Goal: Transaction & Acquisition: Purchase product/service

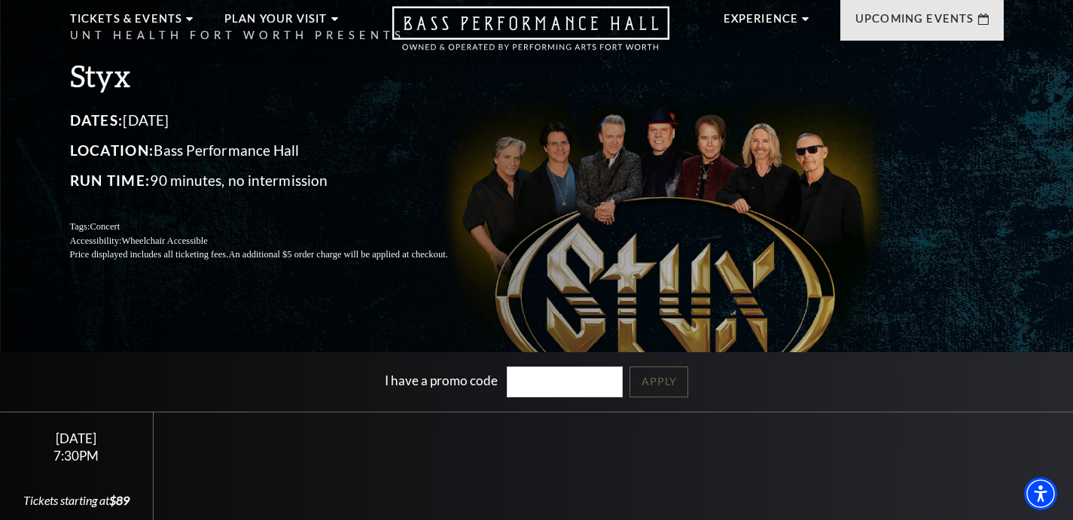
scroll to position [192, 0]
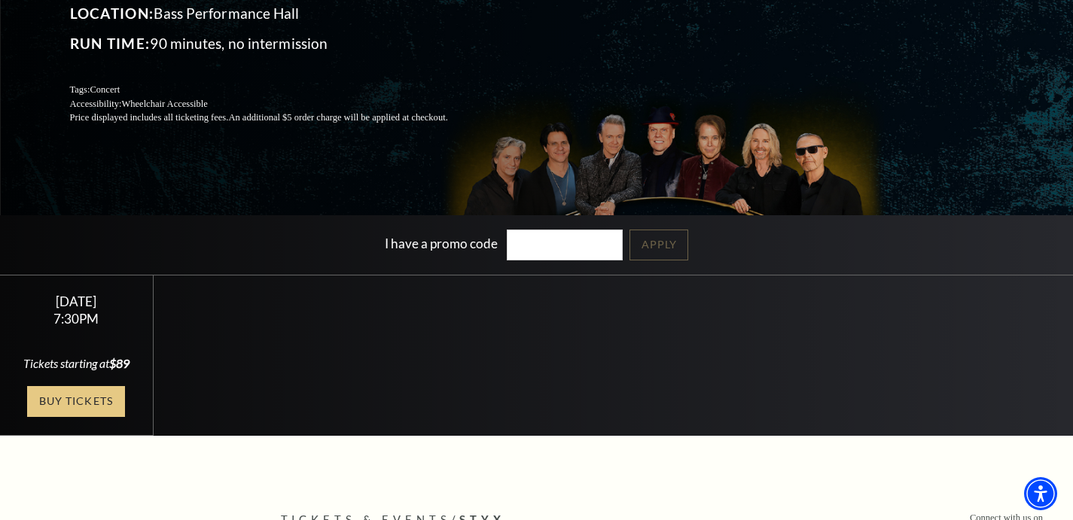
click at [84, 403] on link "Buy Tickets" at bounding box center [76, 401] width 98 height 31
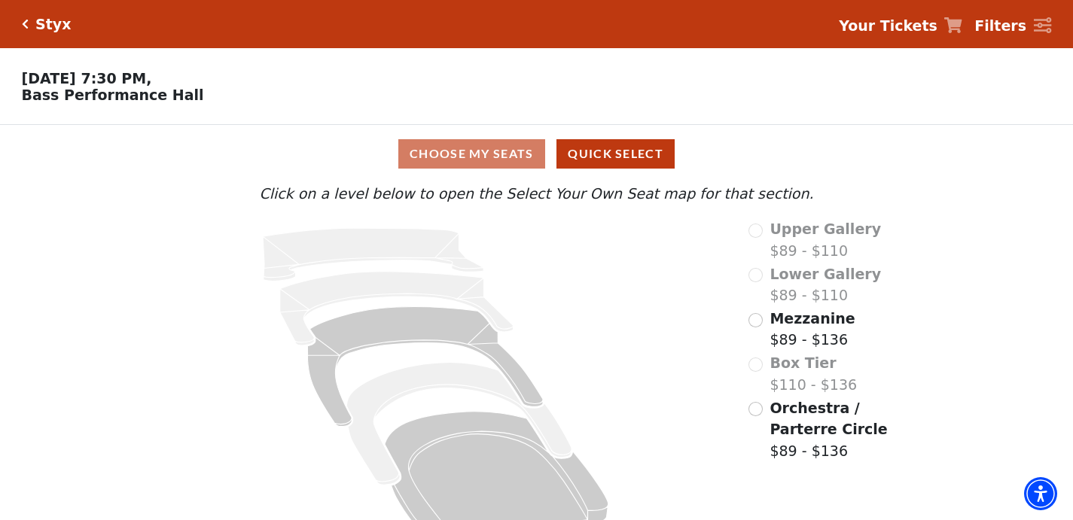
click at [758, 317] on input "Mezzanine$89 - $136\a" at bounding box center [755, 320] width 14 height 14
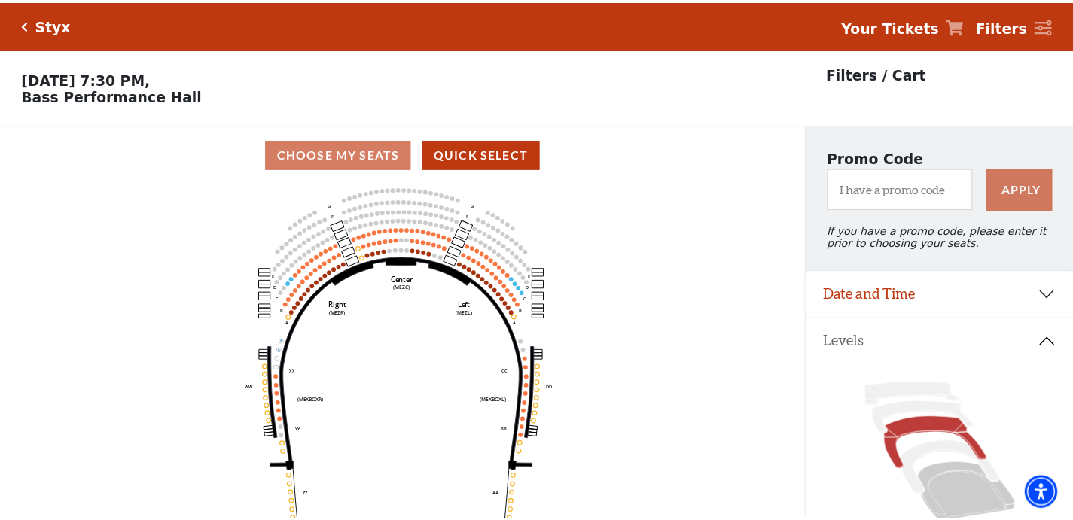
scroll to position [70, 0]
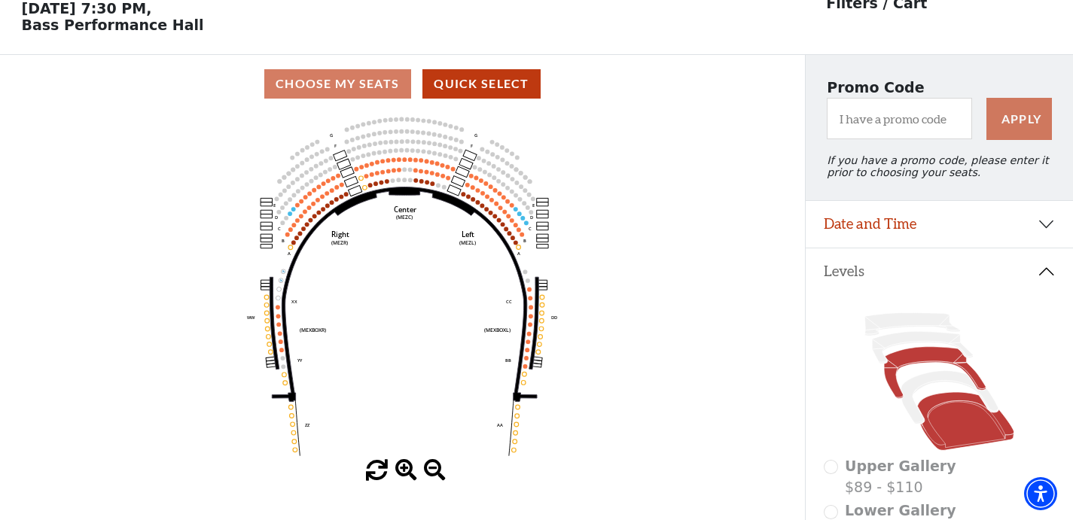
click at [944, 427] on icon at bounding box center [965, 422] width 97 height 59
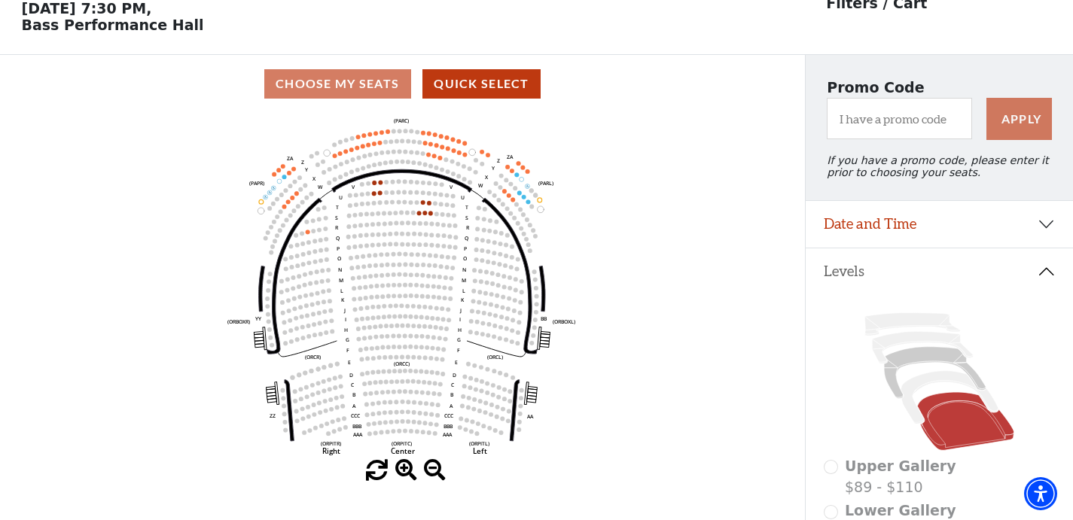
click at [430, 205] on use "Seat Selected" at bounding box center [429, 202] width 5 height 5
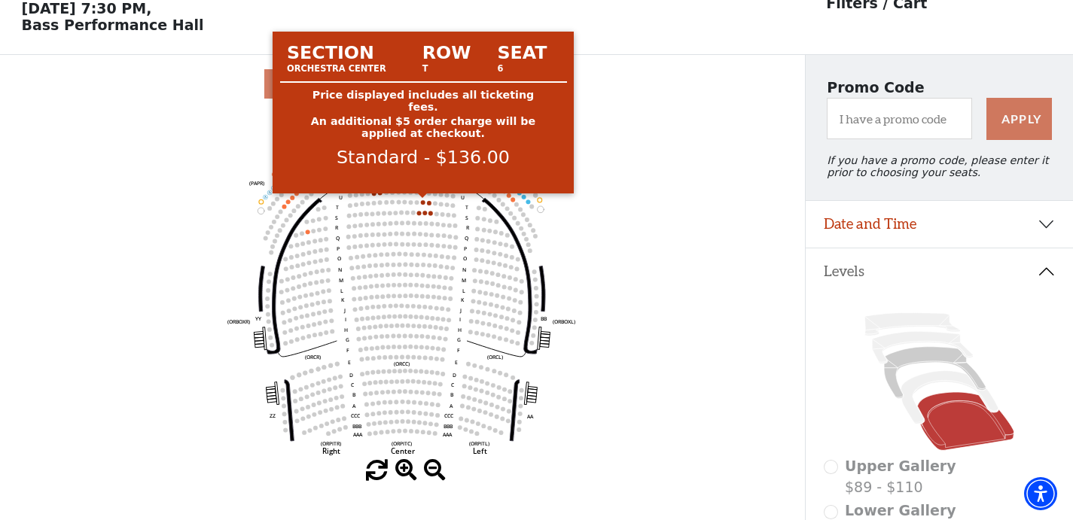
click at [423, 203] on circle at bounding box center [423, 202] width 5 height 5
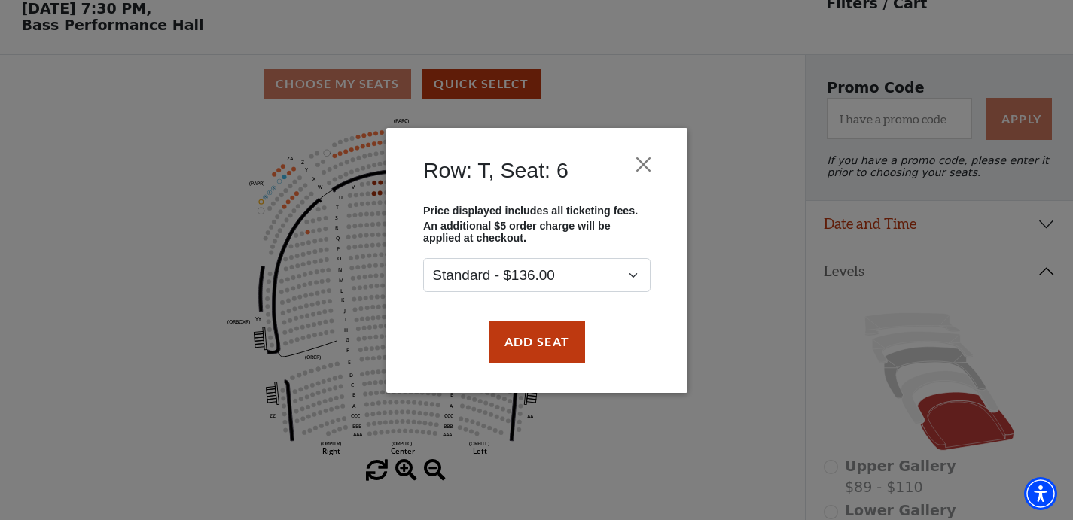
click at [136, 56] on div "Row: T, Seat: 6 Price displayed includes all ticketing fees. An additional $5 o…" at bounding box center [536, 260] width 1073 height 520
click at [550, 343] on button "Add Seat" at bounding box center [536, 342] width 96 height 42
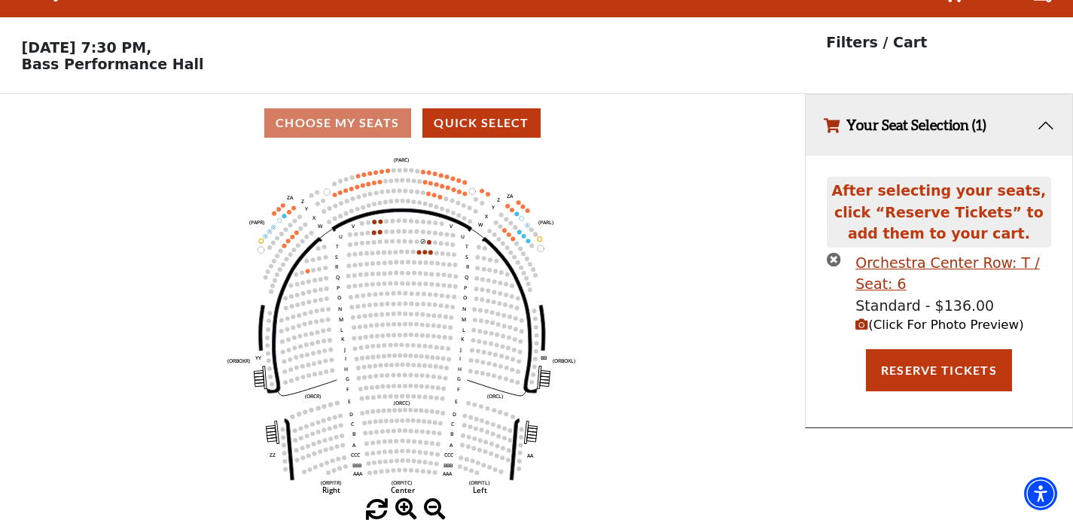
scroll to position [0, 0]
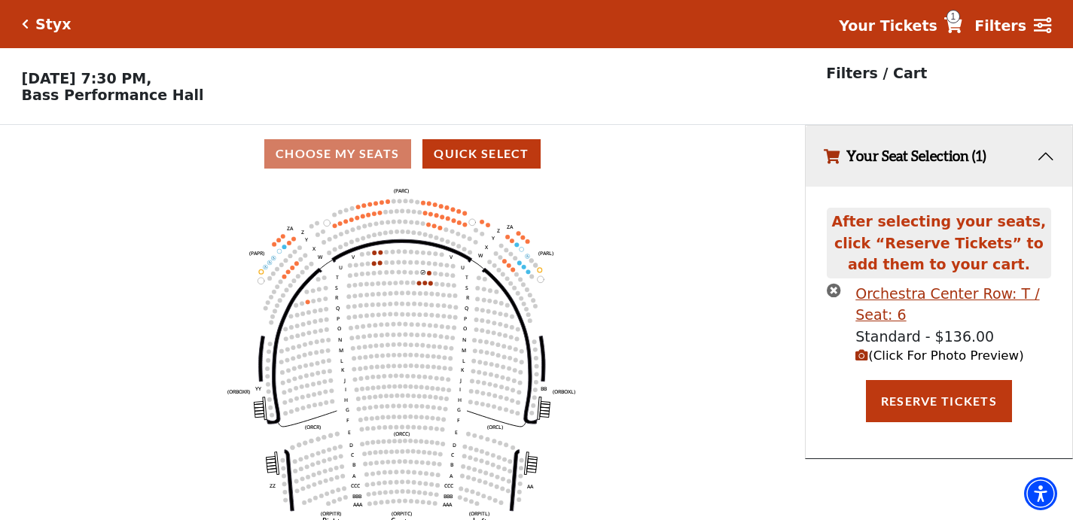
click at [431, 273] on use "Seat Selected" at bounding box center [429, 272] width 5 height 5
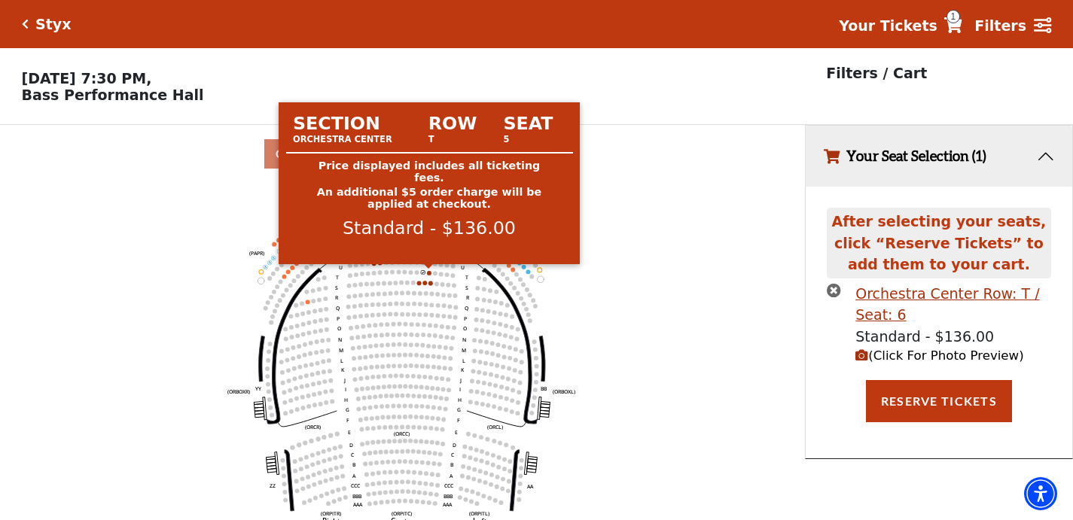
click at [429, 274] on circle at bounding box center [429, 273] width 5 height 5
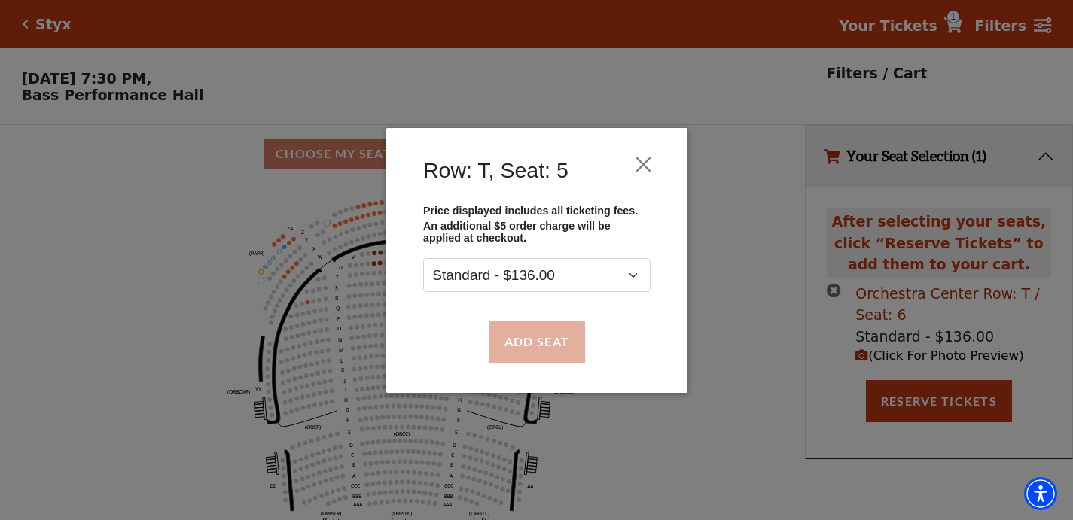
click at [520, 348] on button "Add Seat" at bounding box center [536, 342] width 96 height 42
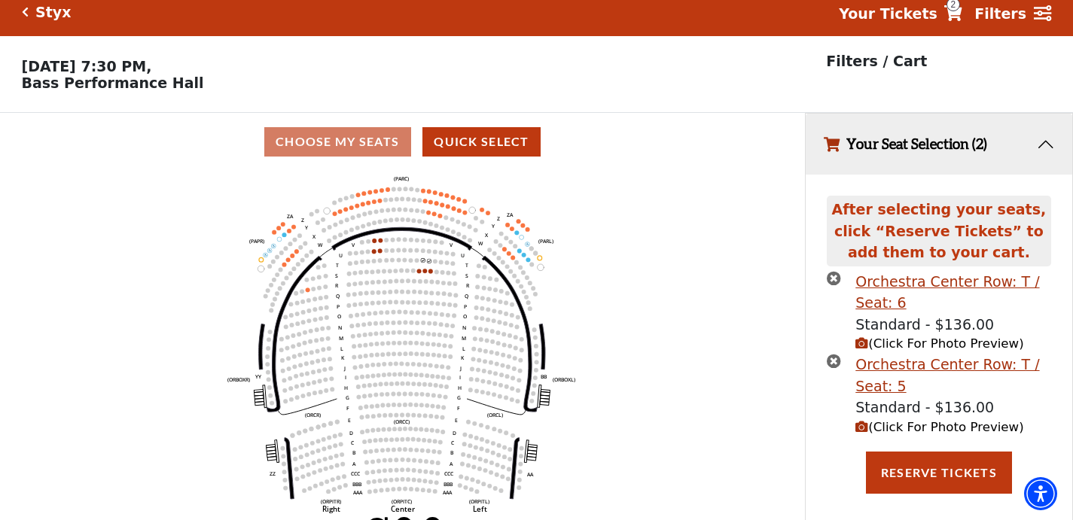
scroll to position [15, 0]
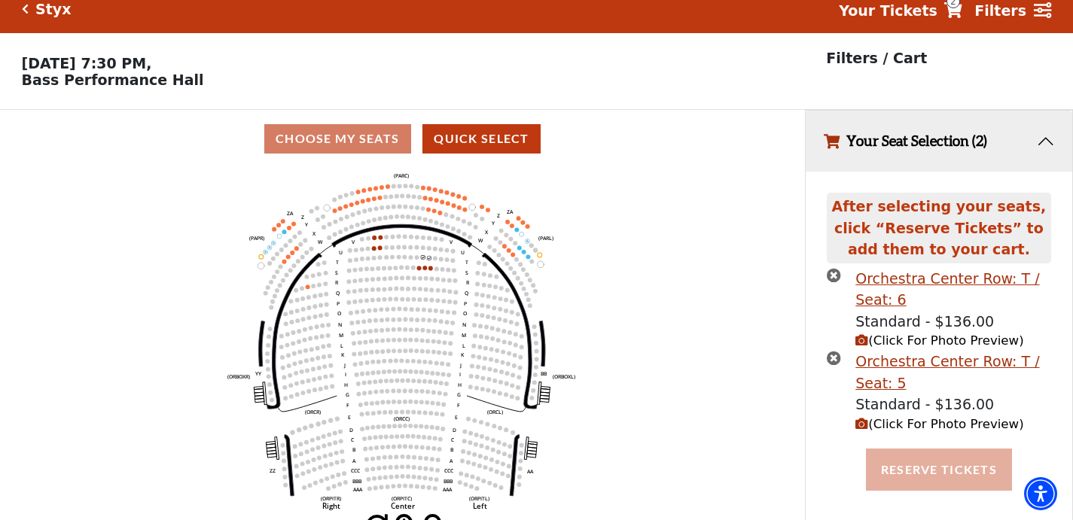
click at [966, 466] on button "Reserve Tickets" at bounding box center [939, 470] width 146 height 42
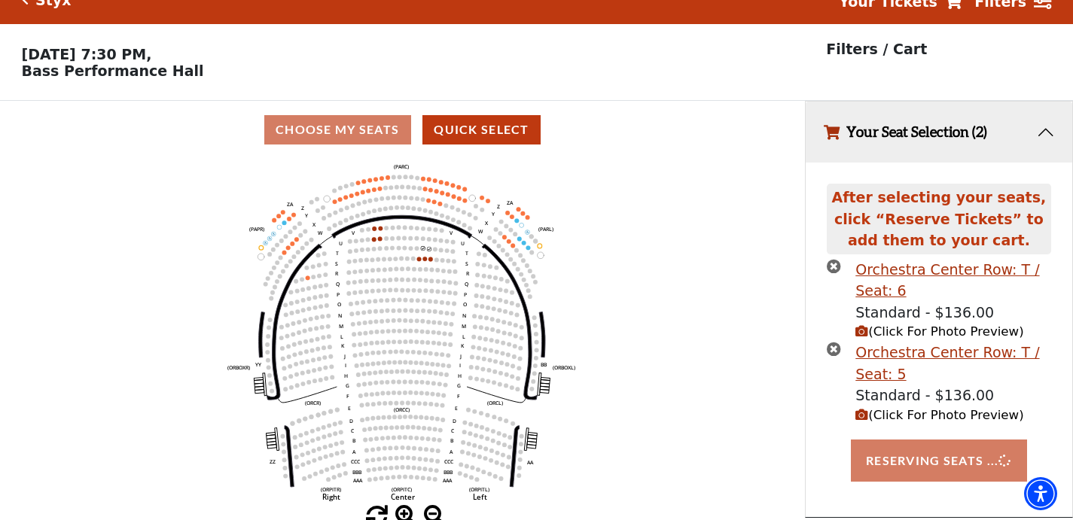
scroll to position [31, 0]
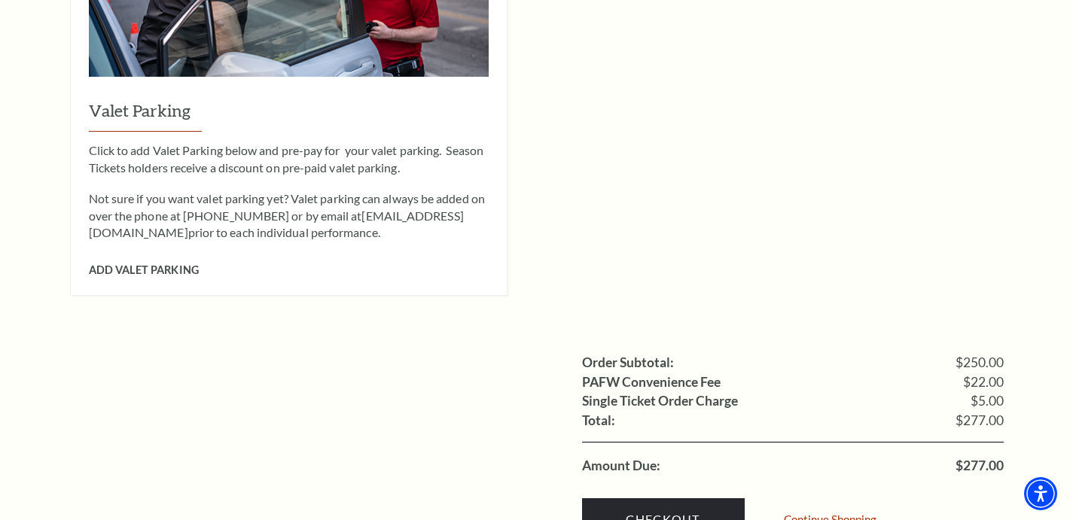
scroll to position [1244, 0]
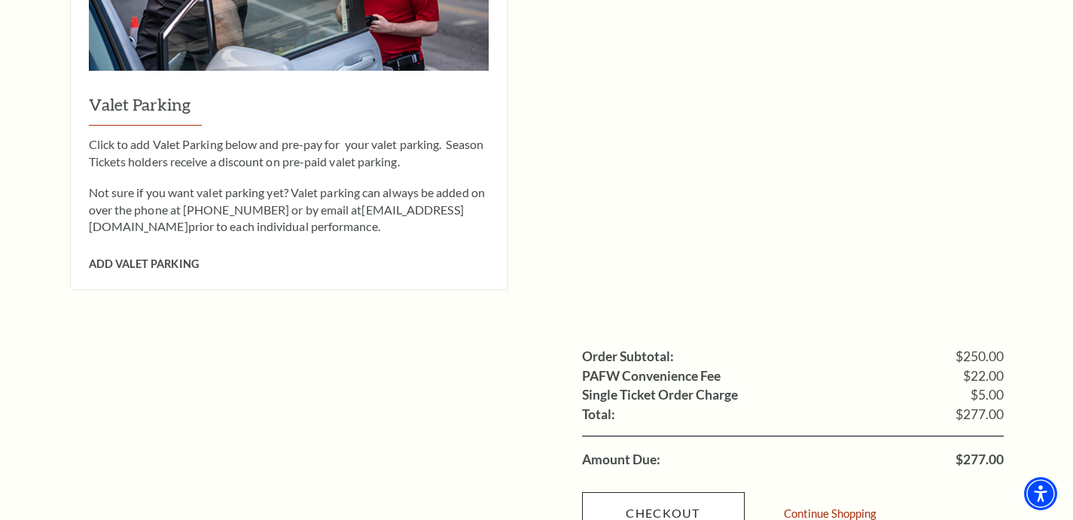
click at [685, 492] on link "Checkout" at bounding box center [663, 513] width 163 height 42
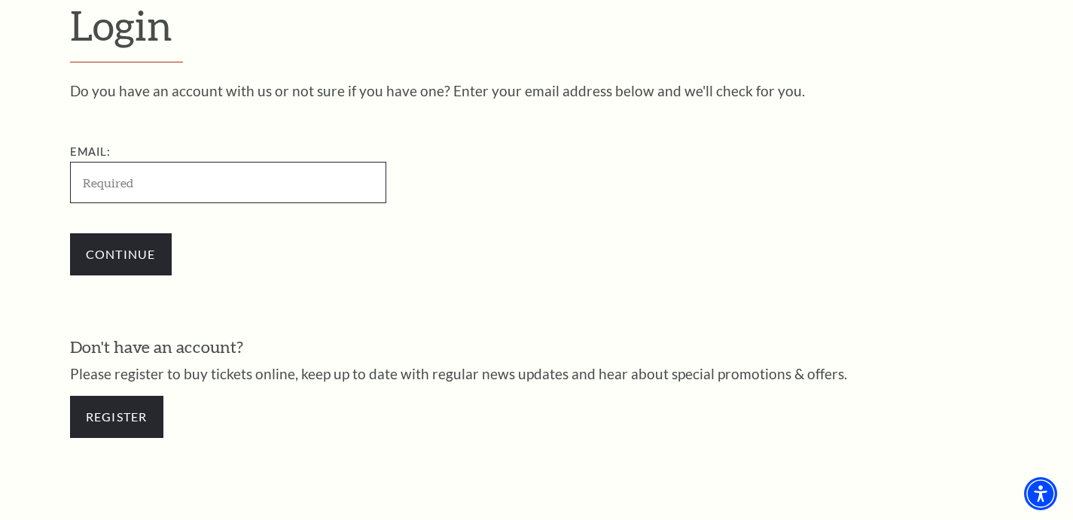
type input "catstarnes@att.net"
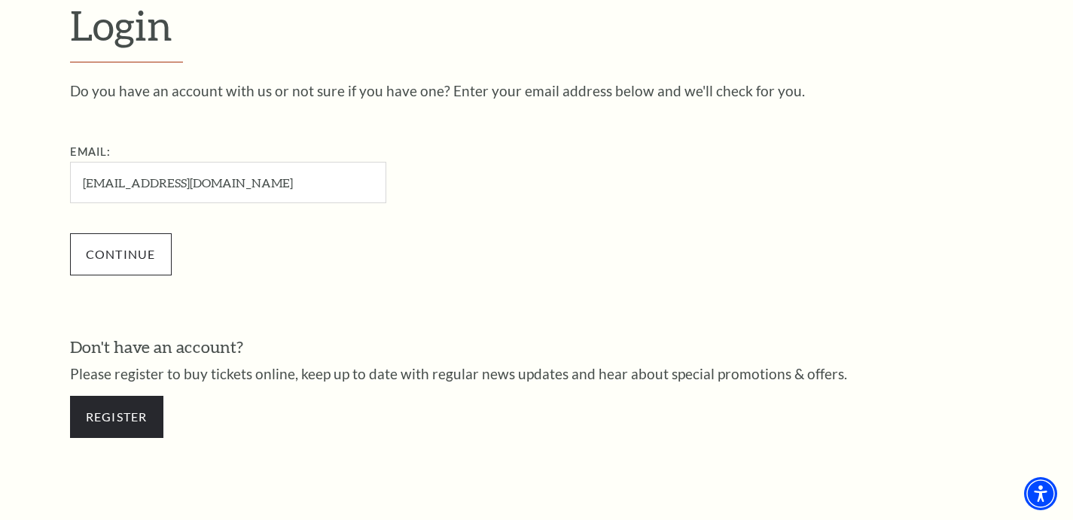
click at [144, 249] on input "Continue" at bounding box center [121, 254] width 102 height 42
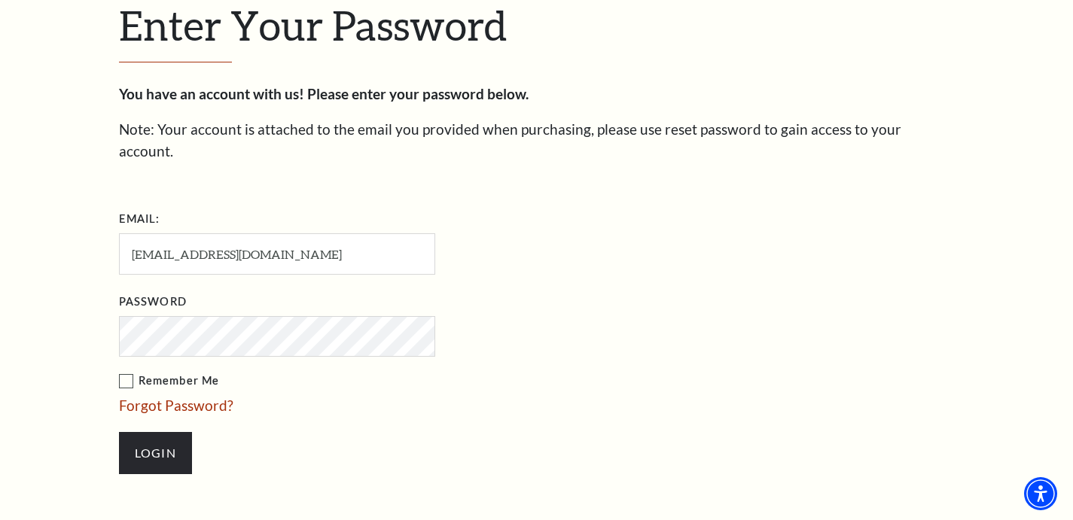
click at [123, 372] on label "Remember Me" at bounding box center [352, 381] width 467 height 19
click at [0, 0] on input "Remember Me" at bounding box center [0, 0] width 0 height 0
click at [148, 432] on input "Login" at bounding box center [155, 453] width 73 height 42
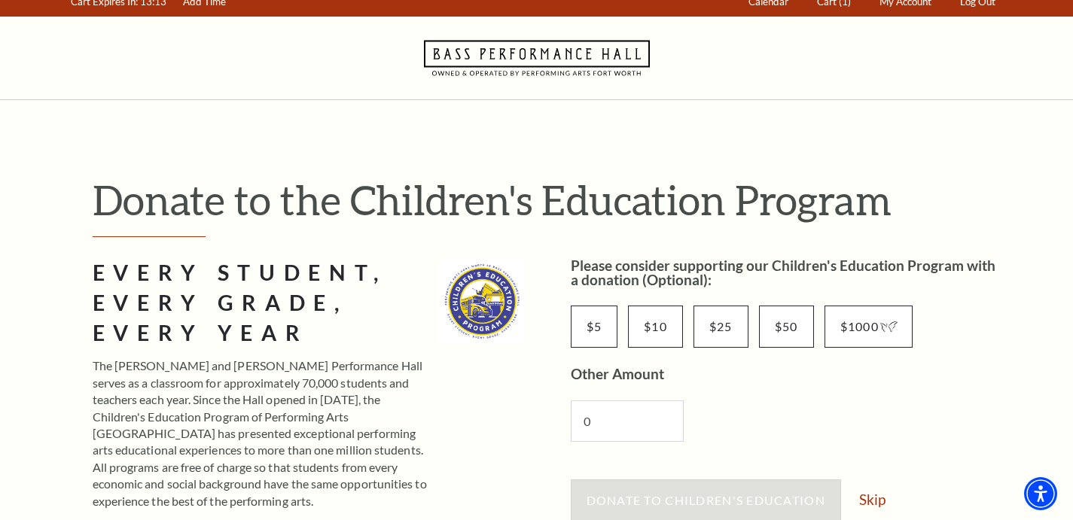
scroll to position [114, 0]
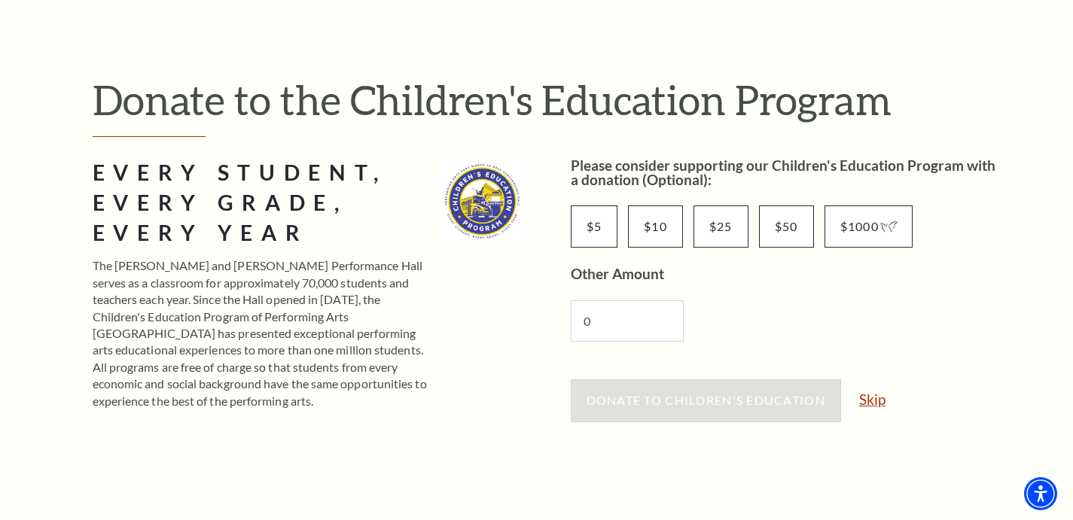
click at [873, 401] on link "Skip" at bounding box center [872, 399] width 26 height 14
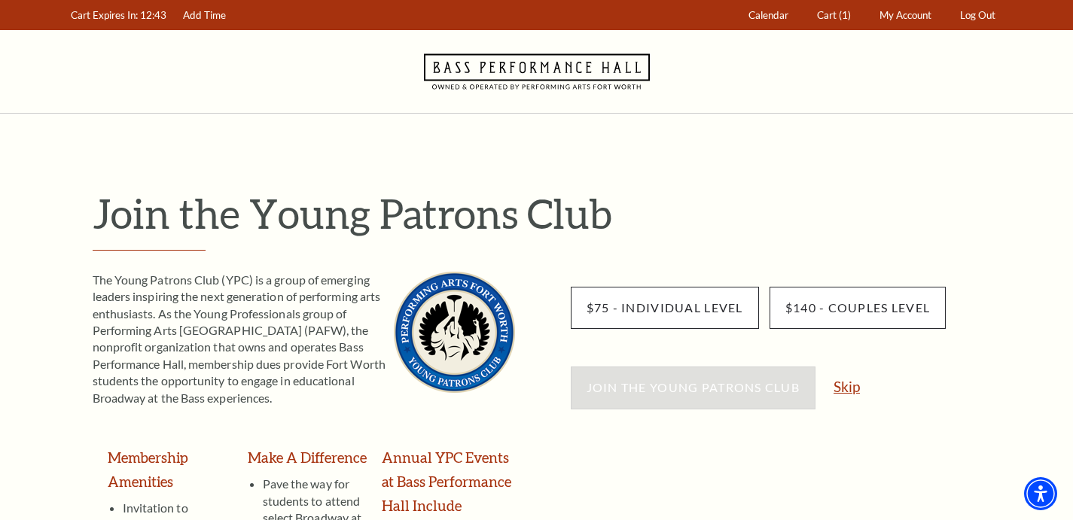
click at [841, 387] on link "Skip" at bounding box center [847, 387] width 26 height 14
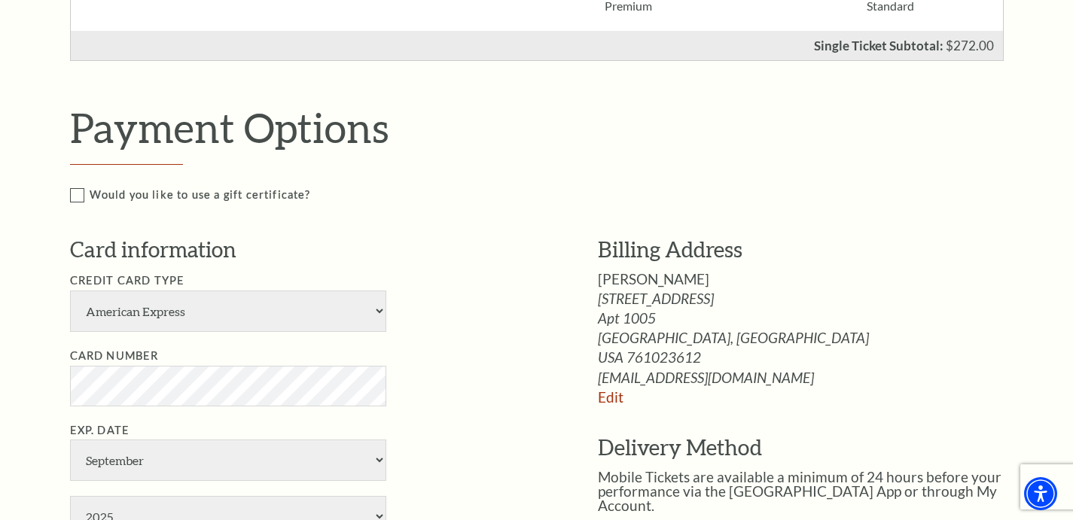
scroll to position [646, 0]
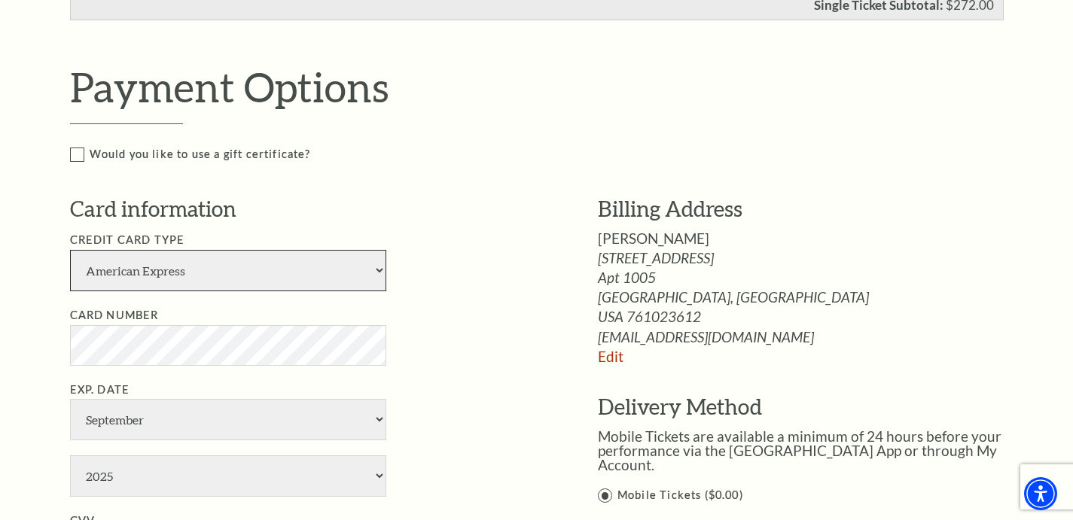
select select "25"
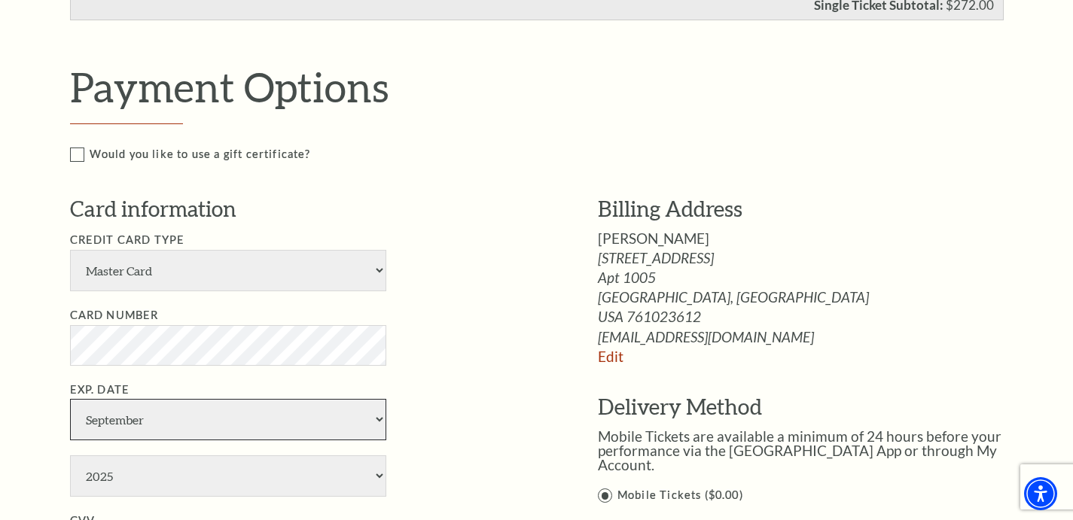
select select "6"
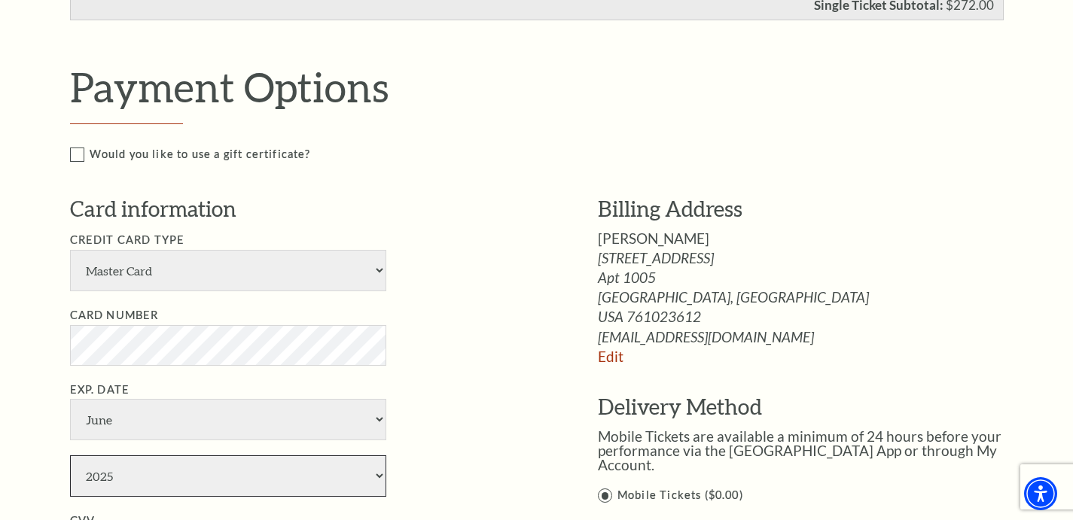
select select "2028"
type input "890"
type input "[PERSON_NAME]"
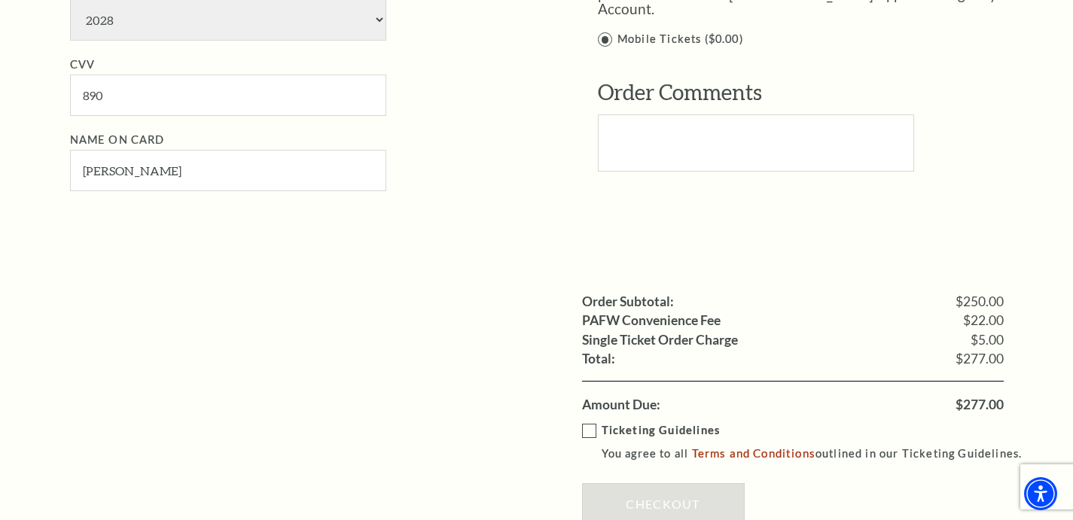
scroll to position [1105, 0]
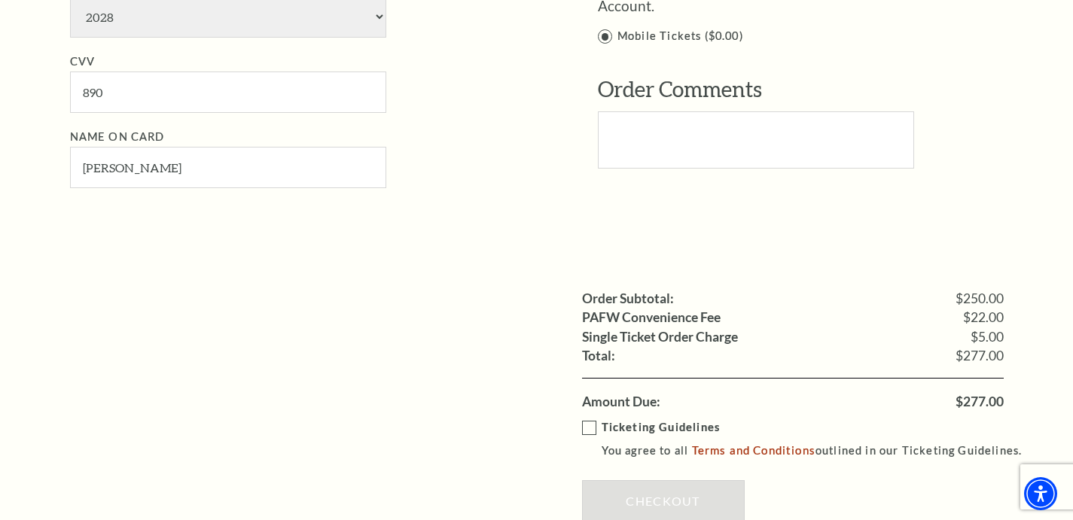
click at [590, 419] on label "Ticketing Guidelines You agree to all Terms and Conditions outlined in our Tick…" at bounding box center [809, 439] width 454 height 41
click at [0, 0] on input "Ticketing Guidelines You agree to all Terms and Conditions outlined in our Tick…" at bounding box center [0, 0] width 0 height 0
click at [614, 480] on link "Checkout" at bounding box center [663, 501] width 163 height 42
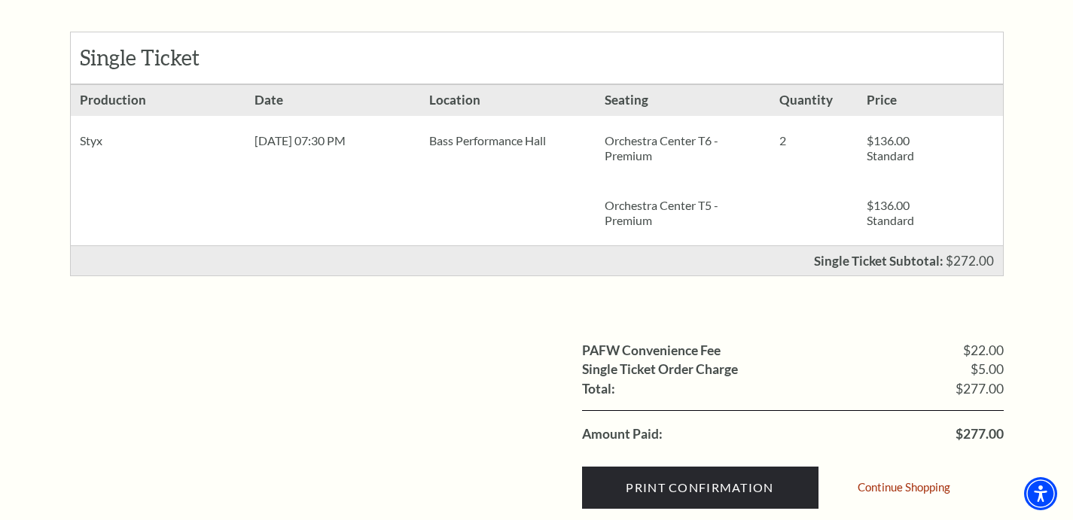
scroll to position [379, 0]
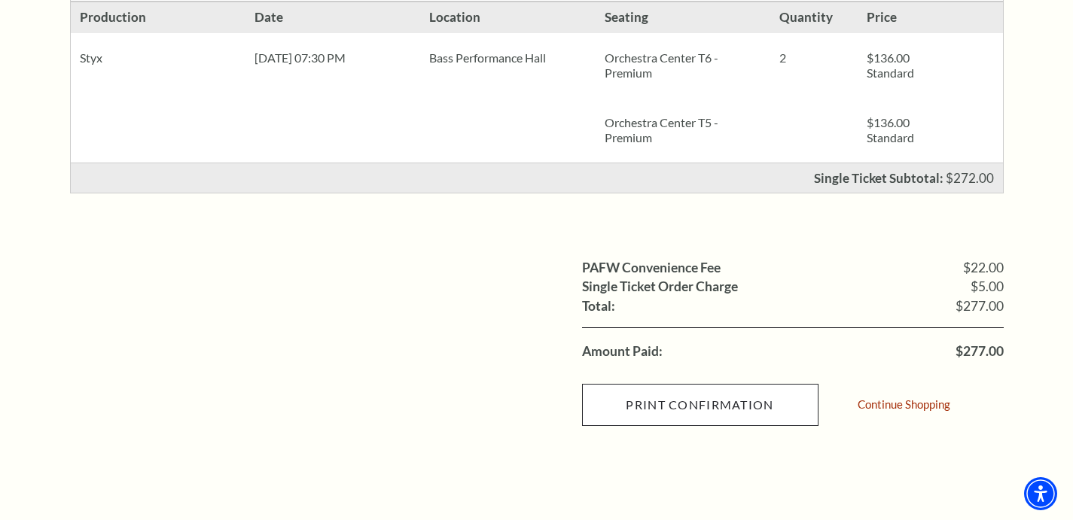
click at [639, 402] on input "Print Confirmation" at bounding box center [700, 405] width 236 height 42
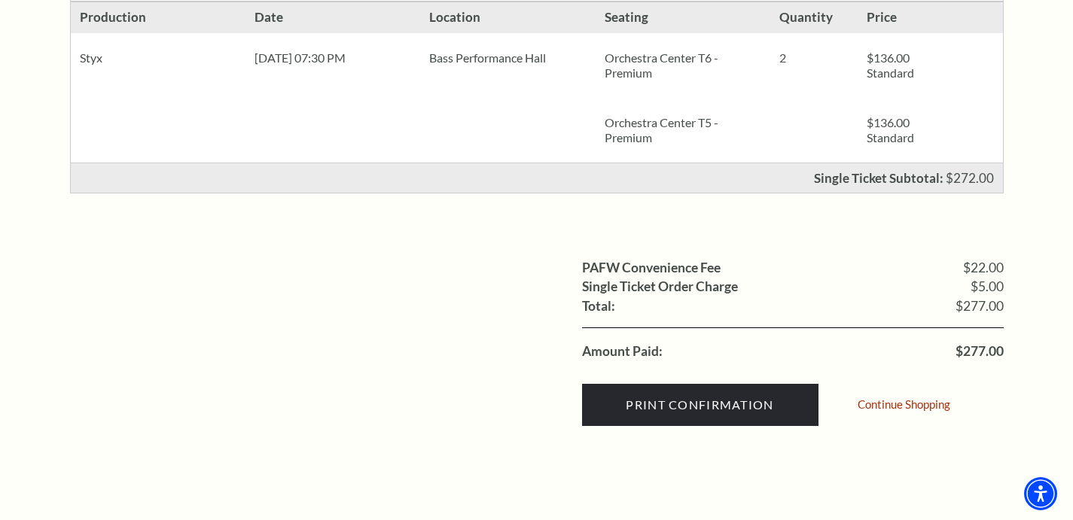
scroll to position [245, 0]
